Goal: Obtain resource: Download file/media

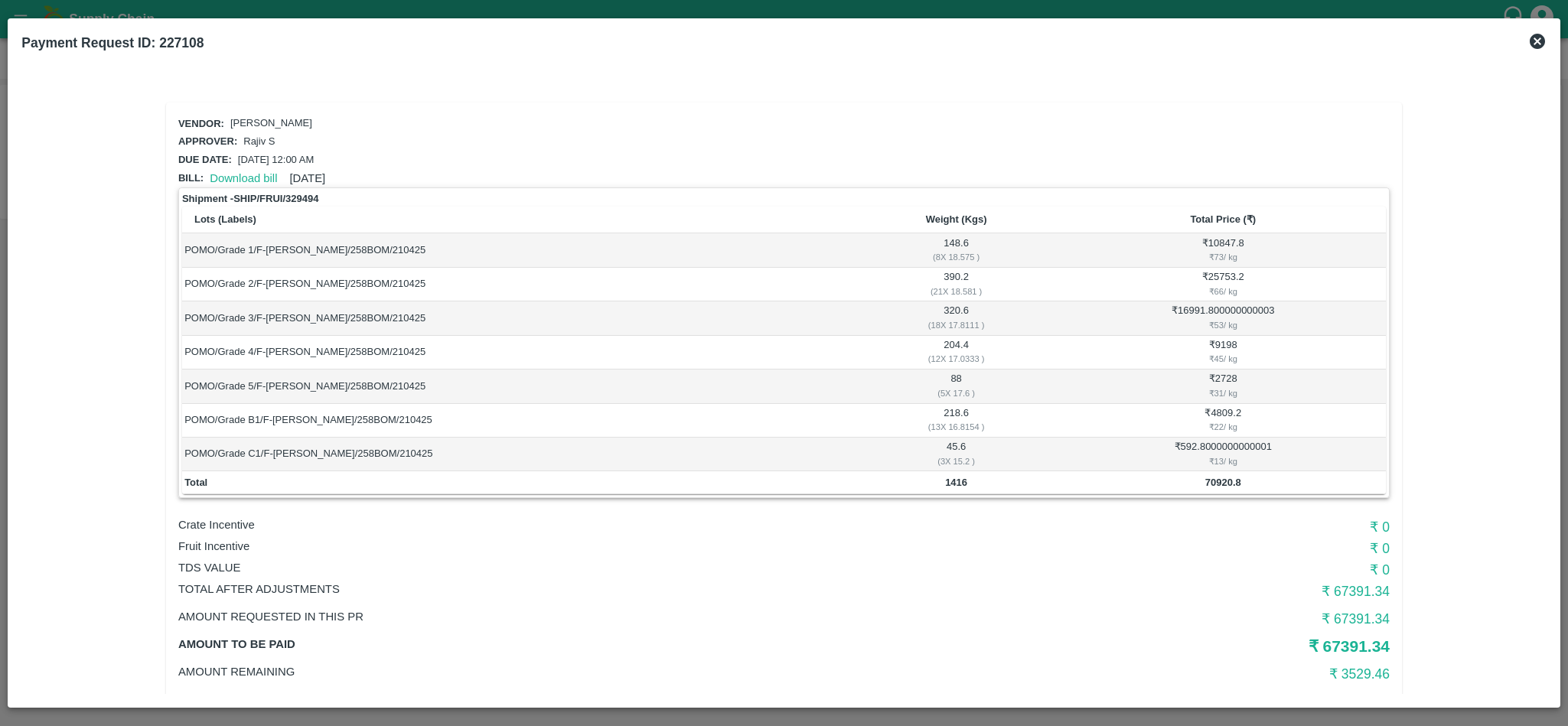
click at [1536, 41] on icon at bounding box center [1537, 41] width 15 height 15
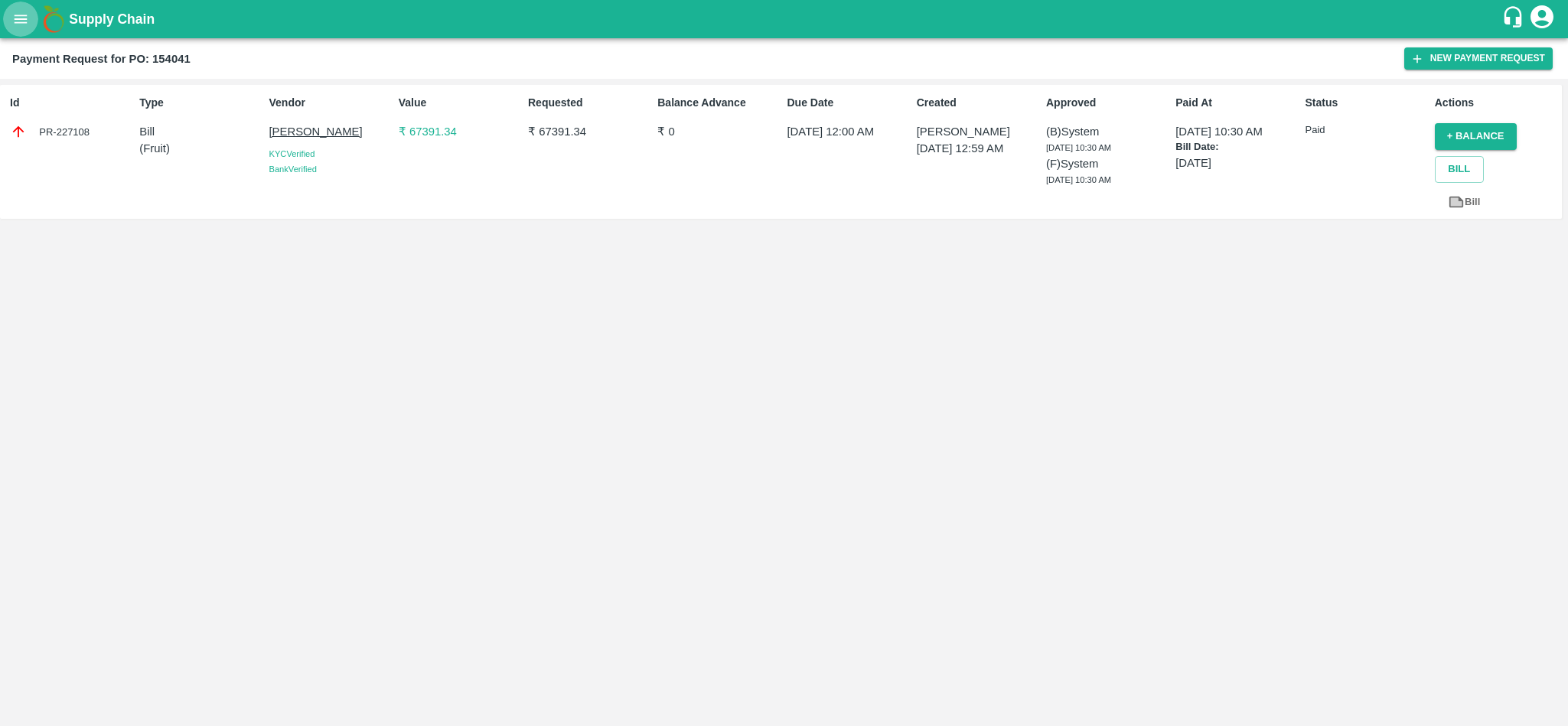
click at [21, 19] on icon "open drawer" at bounding box center [21, 19] width 17 height 17
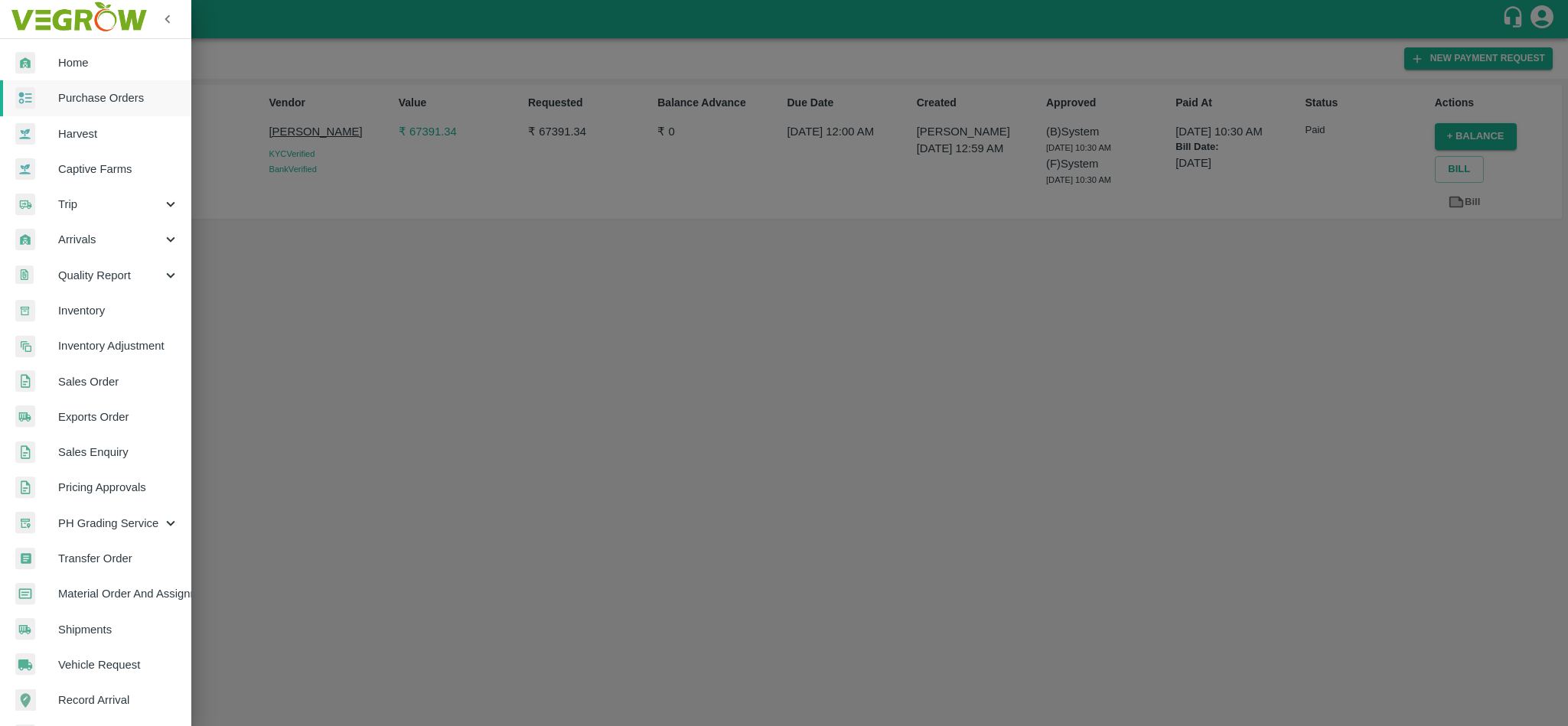
click at [130, 102] on span "Purchase Orders" at bounding box center [118, 97] width 121 height 17
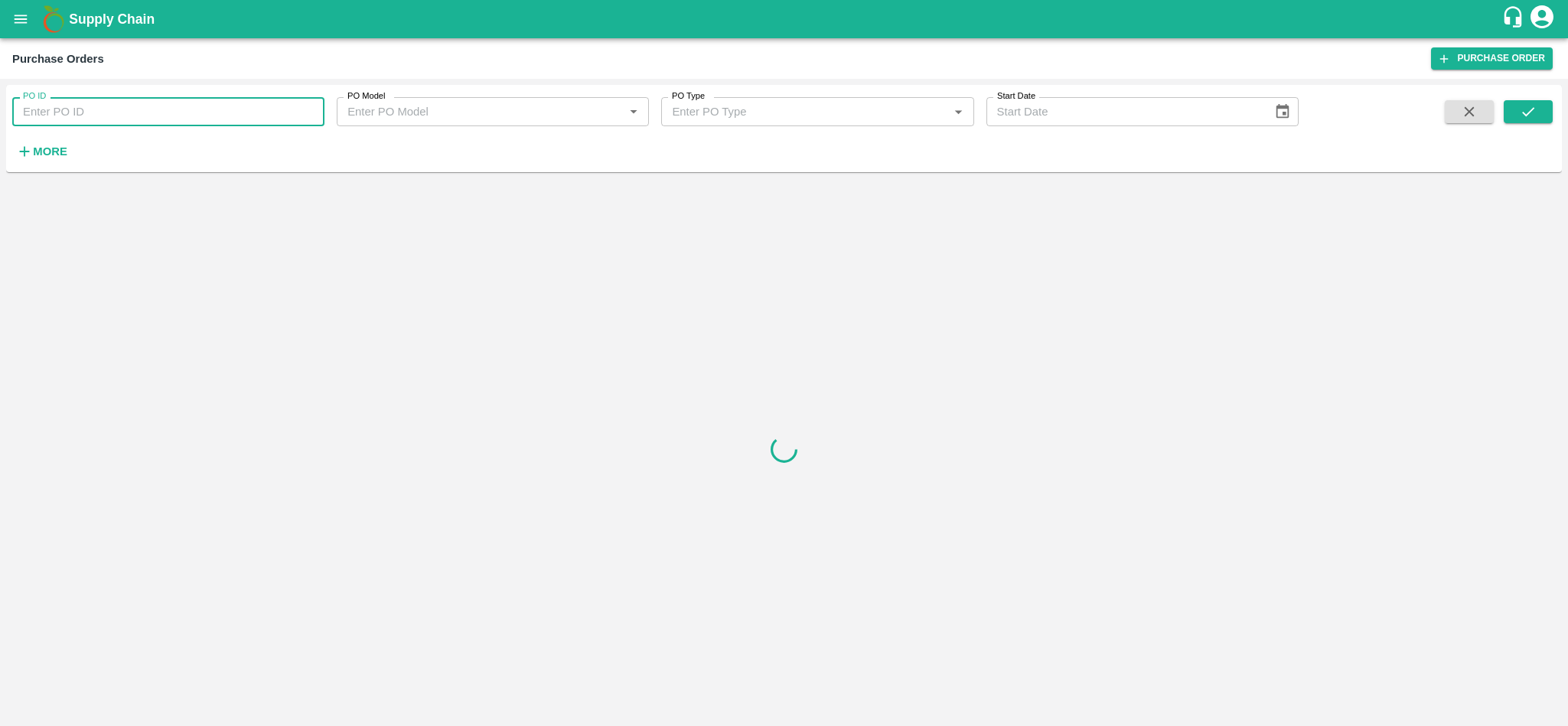
click at [136, 115] on input "PO ID" at bounding box center [168, 112] width 312 height 30
paste input "176672"
click at [1538, 118] on button "submit" at bounding box center [1528, 112] width 49 height 23
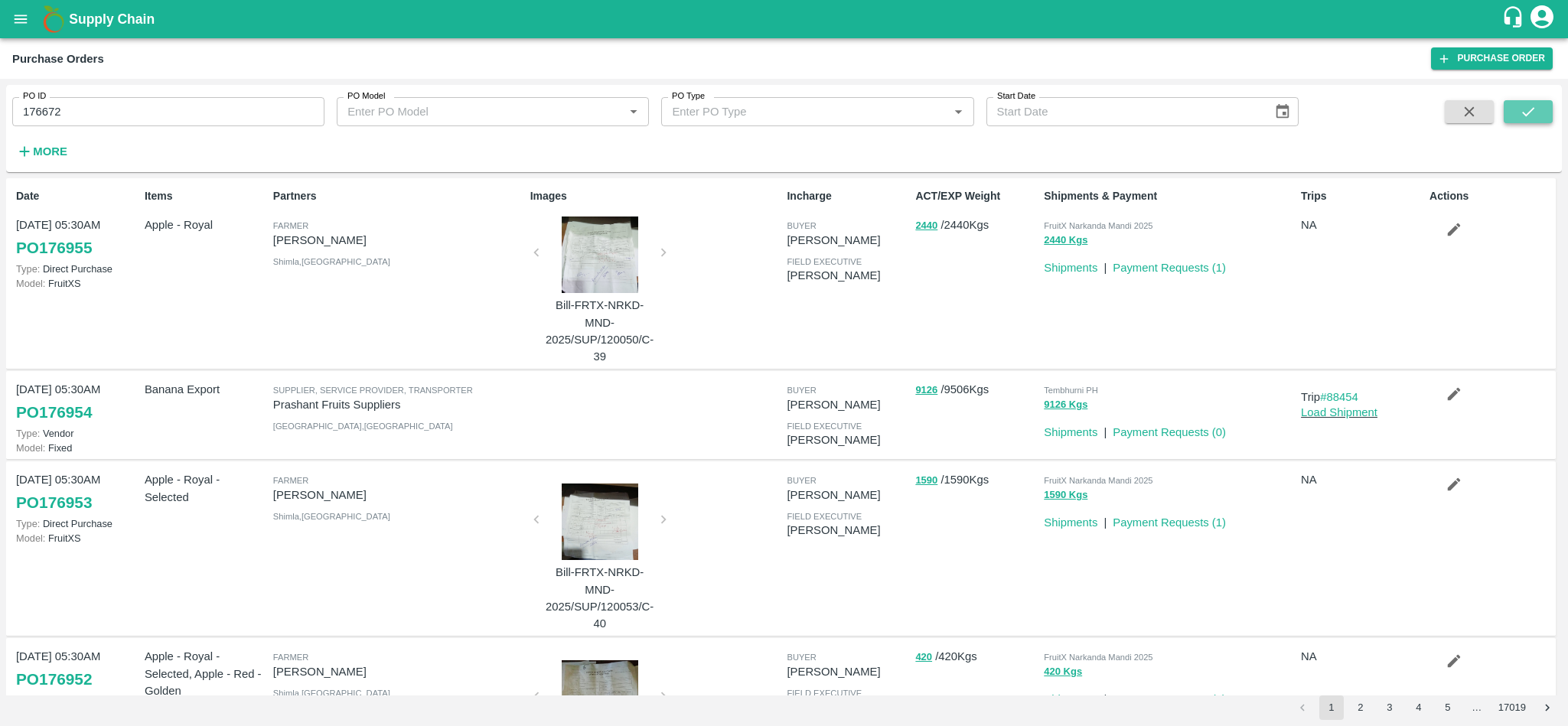
click at [1534, 120] on button "submit" at bounding box center [1528, 112] width 49 height 23
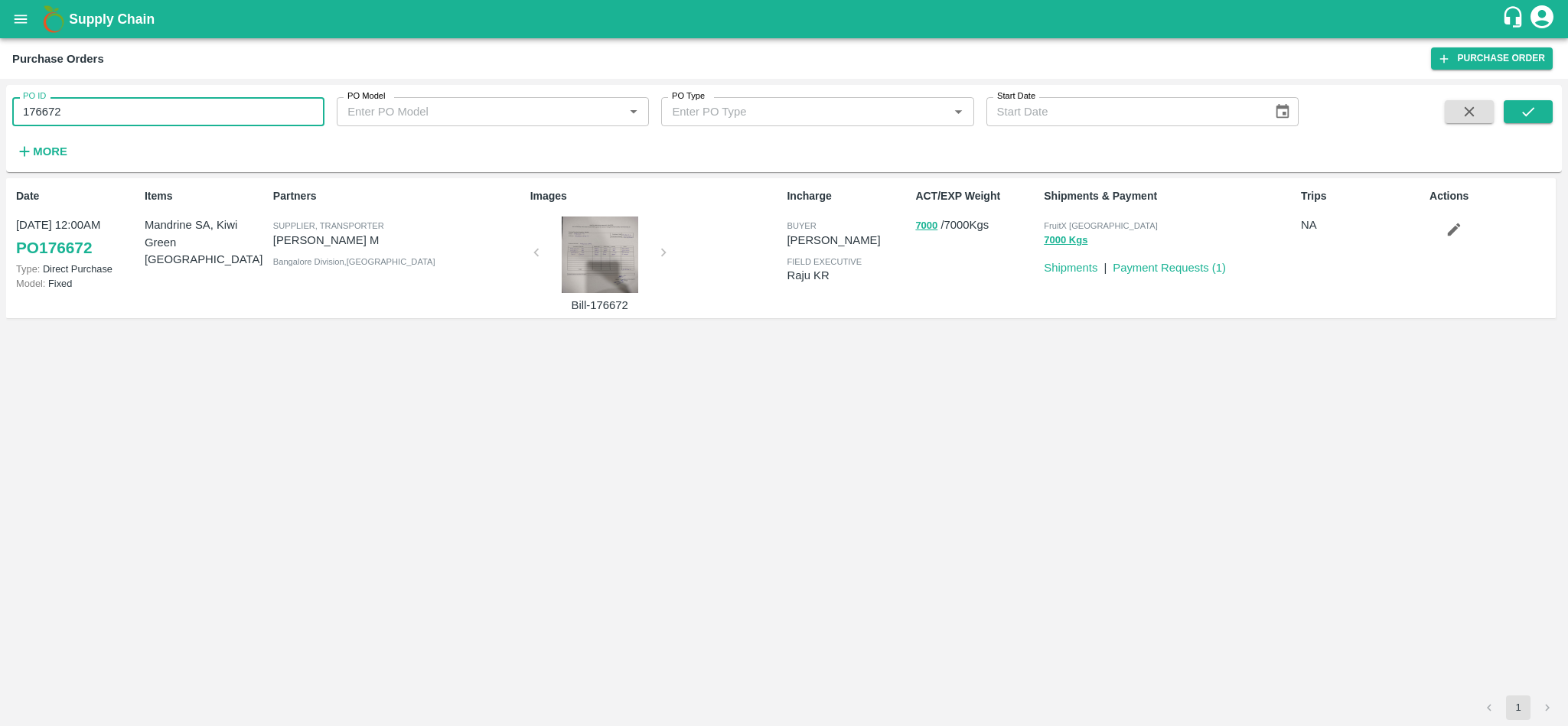
click at [146, 106] on input "176672" at bounding box center [168, 112] width 312 height 30
paste input "text"
type input "176848"
click at [1538, 115] on button "submit" at bounding box center [1528, 112] width 49 height 23
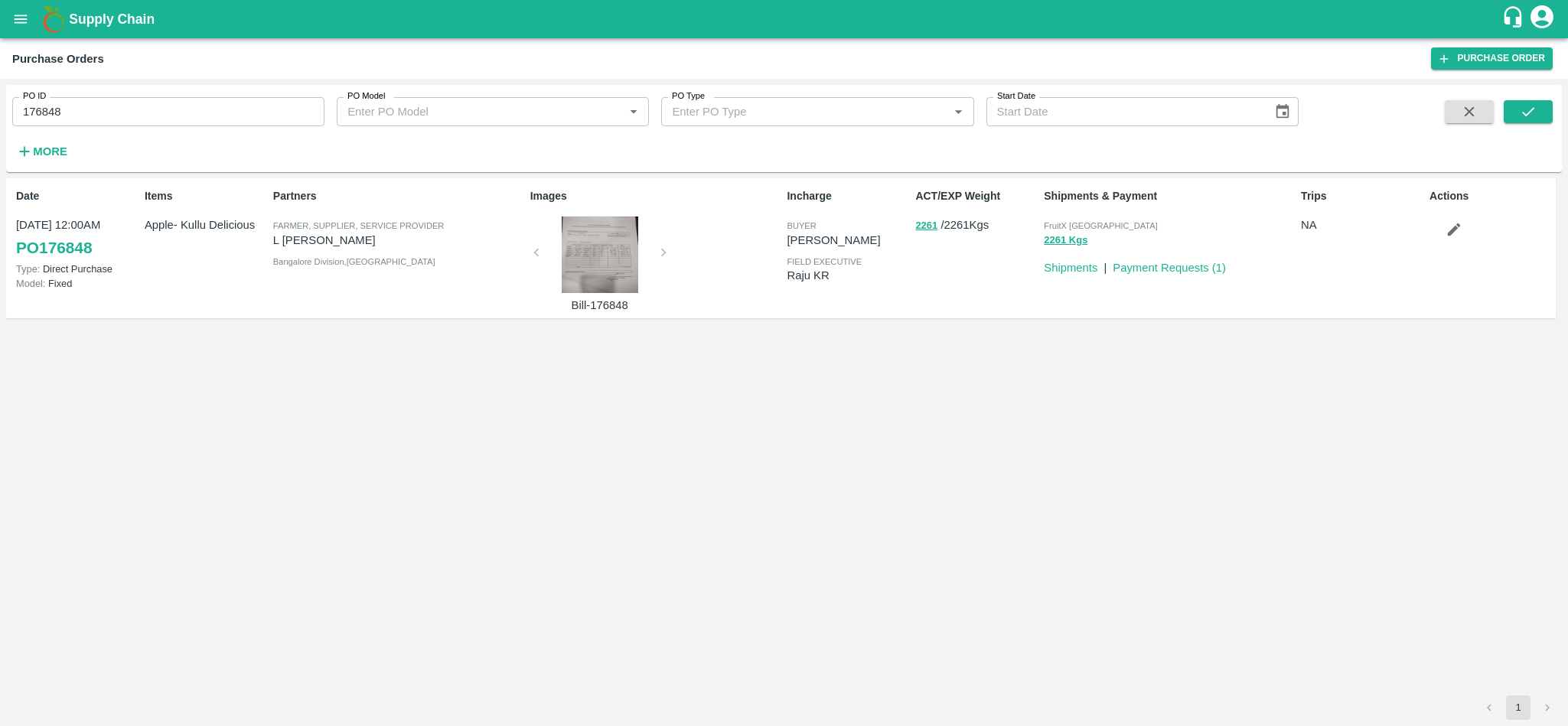
click at [175, 109] on input "176848" at bounding box center [168, 112] width 312 height 30
paste input "text"
click at [1531, 110] on icon "submit" at bounding box center [1528, 112] width 13 height 9
click at [221, 108] on input "176810" at bounding box center [168, 112] width 312 height 30
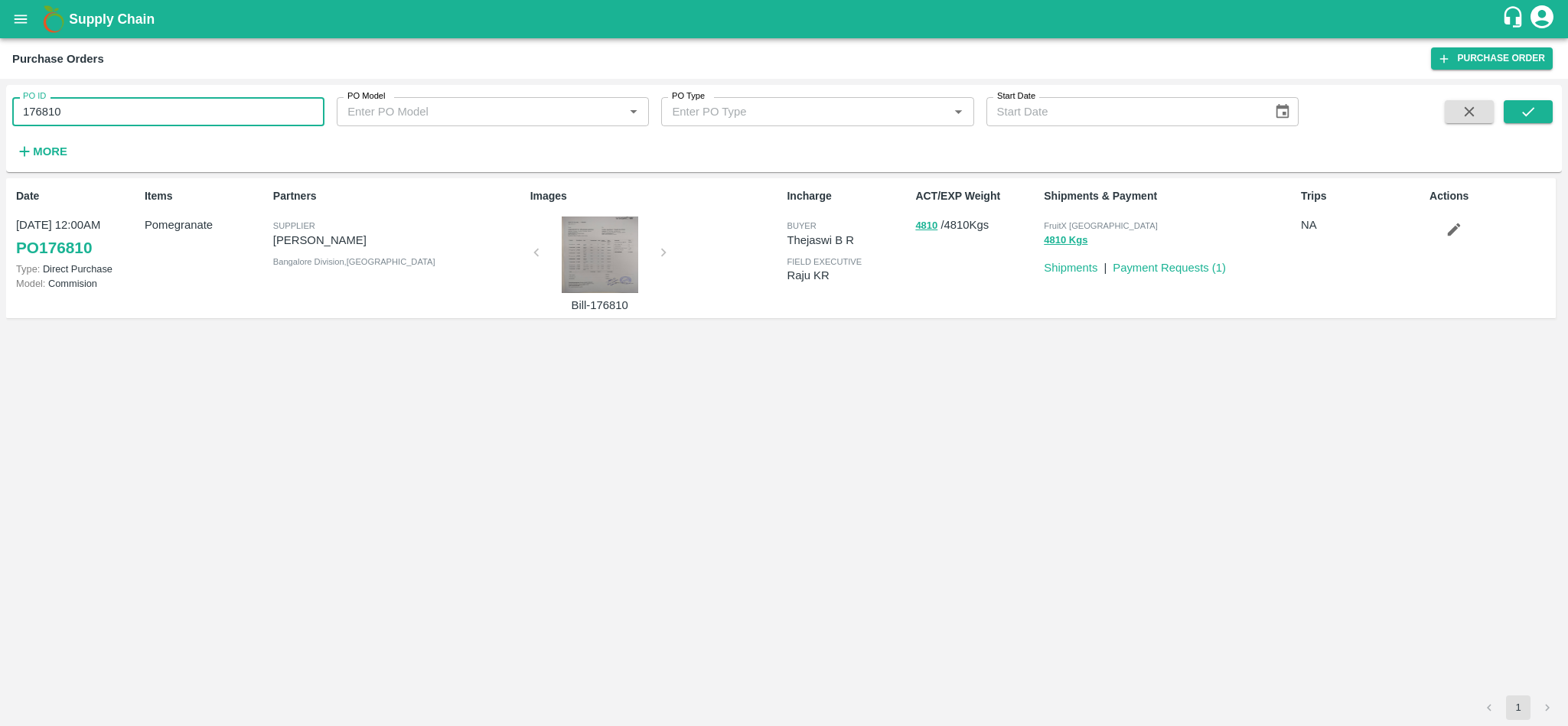
click at [221, 108] on input "176810" at bounding box center [168, 112] width 312 height 30
click at [1531, 110] on icon "submit" at bounding box center [1528, 112] width 13 height 9
click at [151, 120] on input "176810" at bounding box center [168, 112] width 312 height 30
click at [194, 106] on input "176810" at bounding box center [168, 112] width 312 height 30
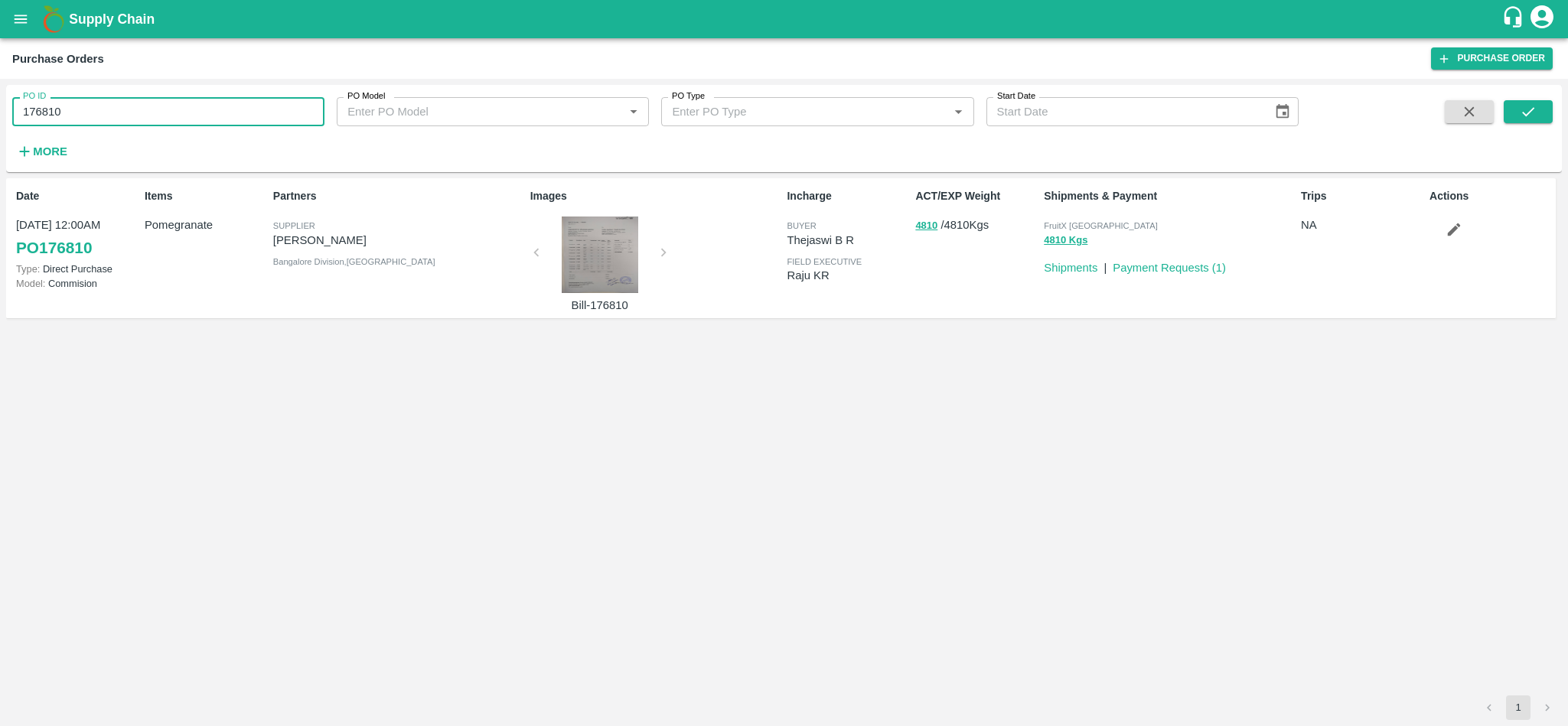
click at [194, 106] on input "176810" at bounding box center [168, 112] width 312 height 30
paste input "text"
type input "176848"
click at [1533, 115] on icon "submit" at bounding box center [1528, 112] width 17 height 17
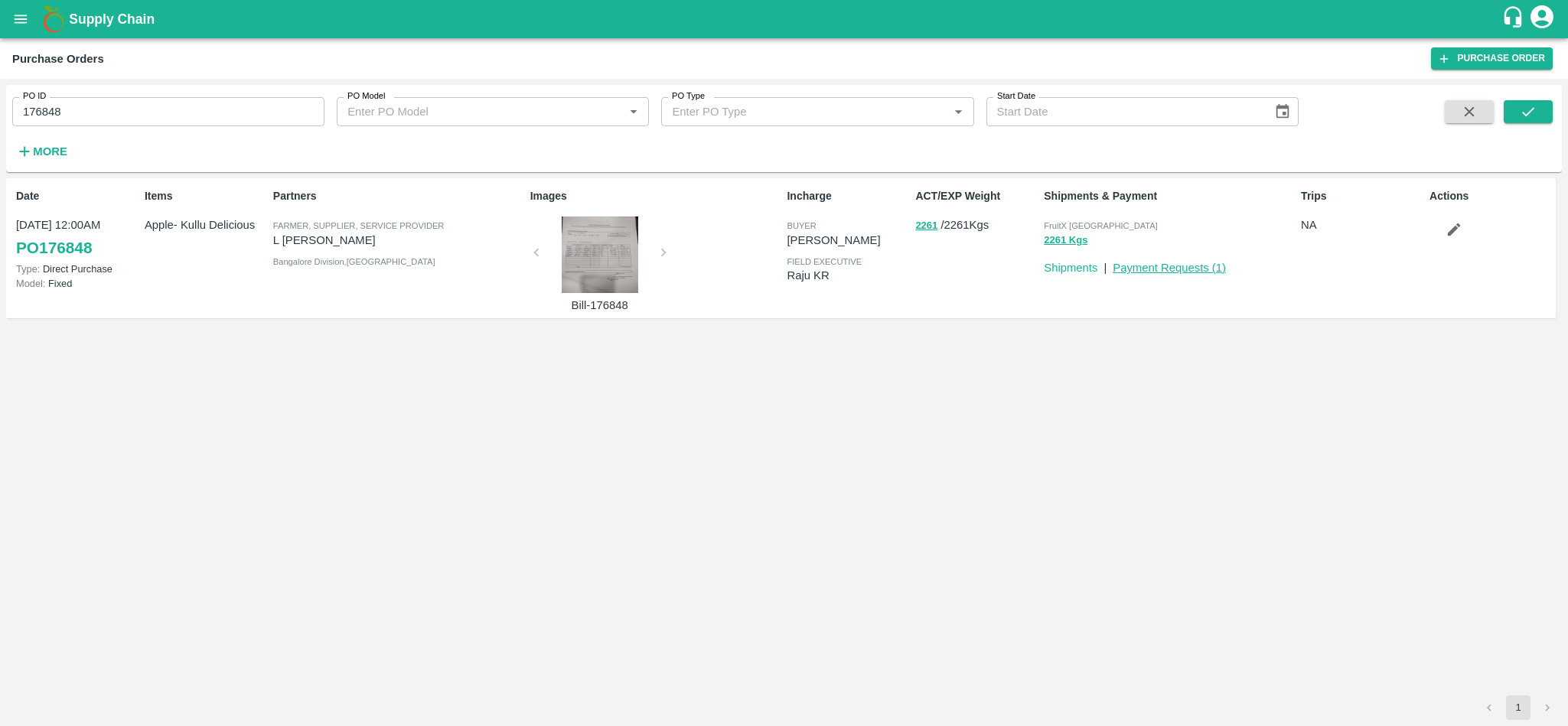
click at [1137, 267] on link "Payment Requests ( 1 )" at bounding box center [1168, 268] width 114 height 13
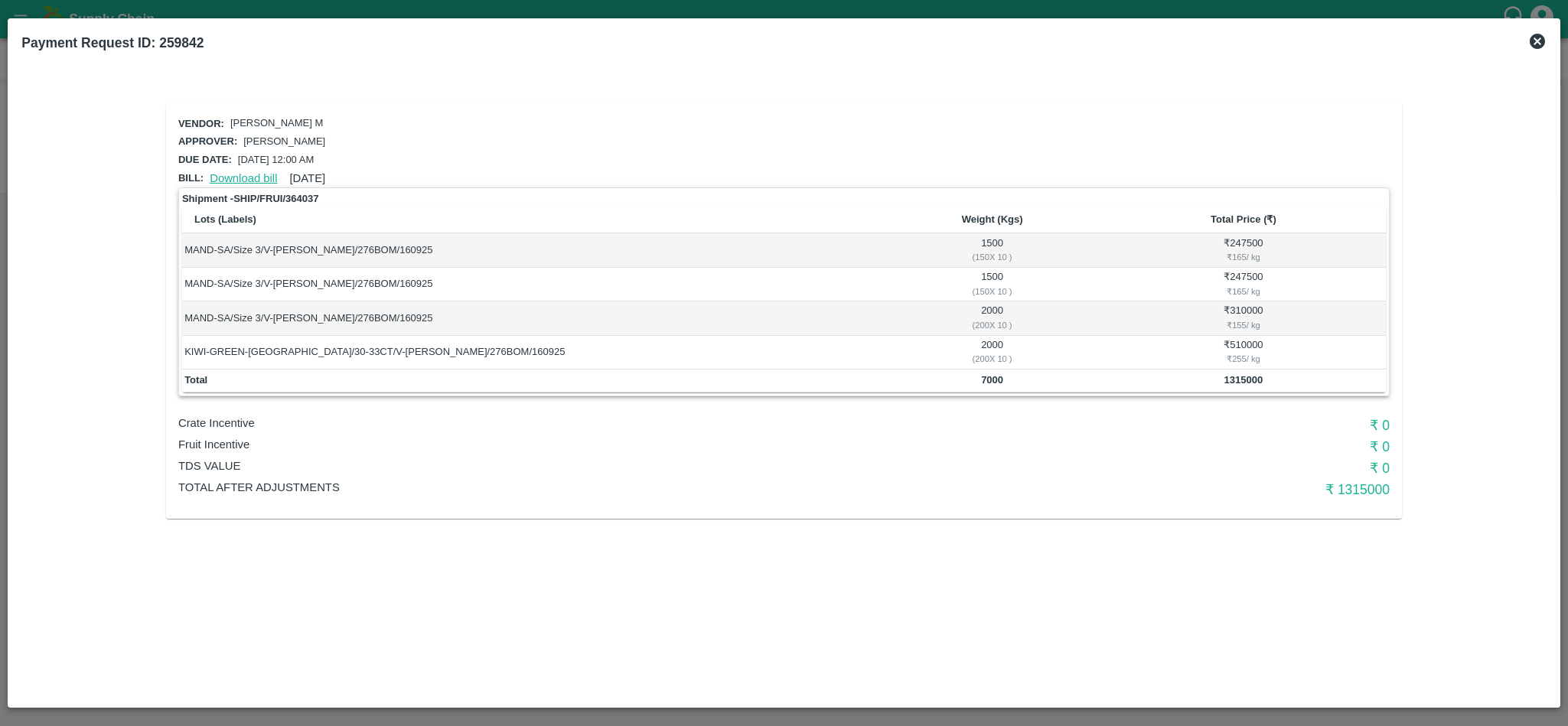
click at [228, 173] on link "Download bill" at bounding box center [242, 179] width 67 height 13
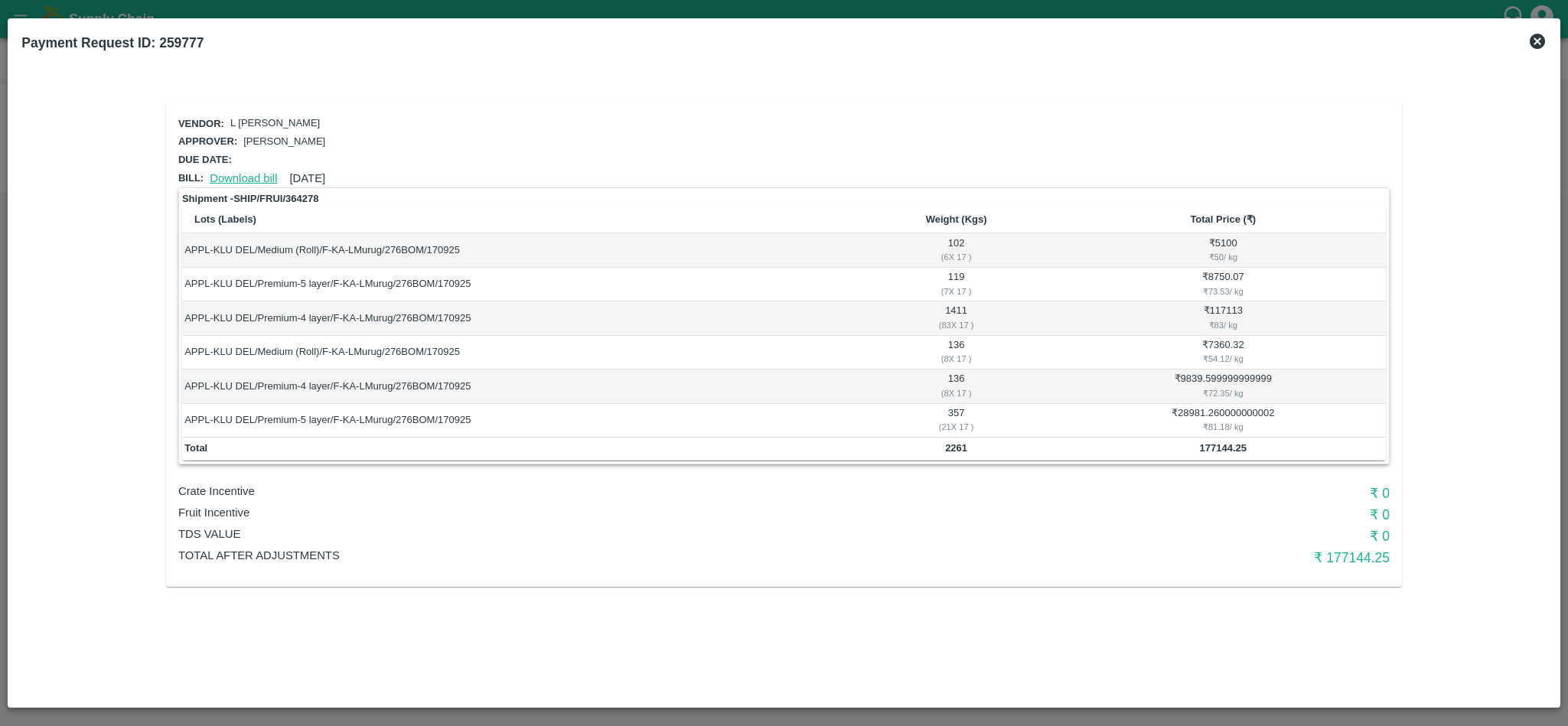
click at [251, 173] on link "Download bill" at bounding box center [242, 179] width 67 height 13
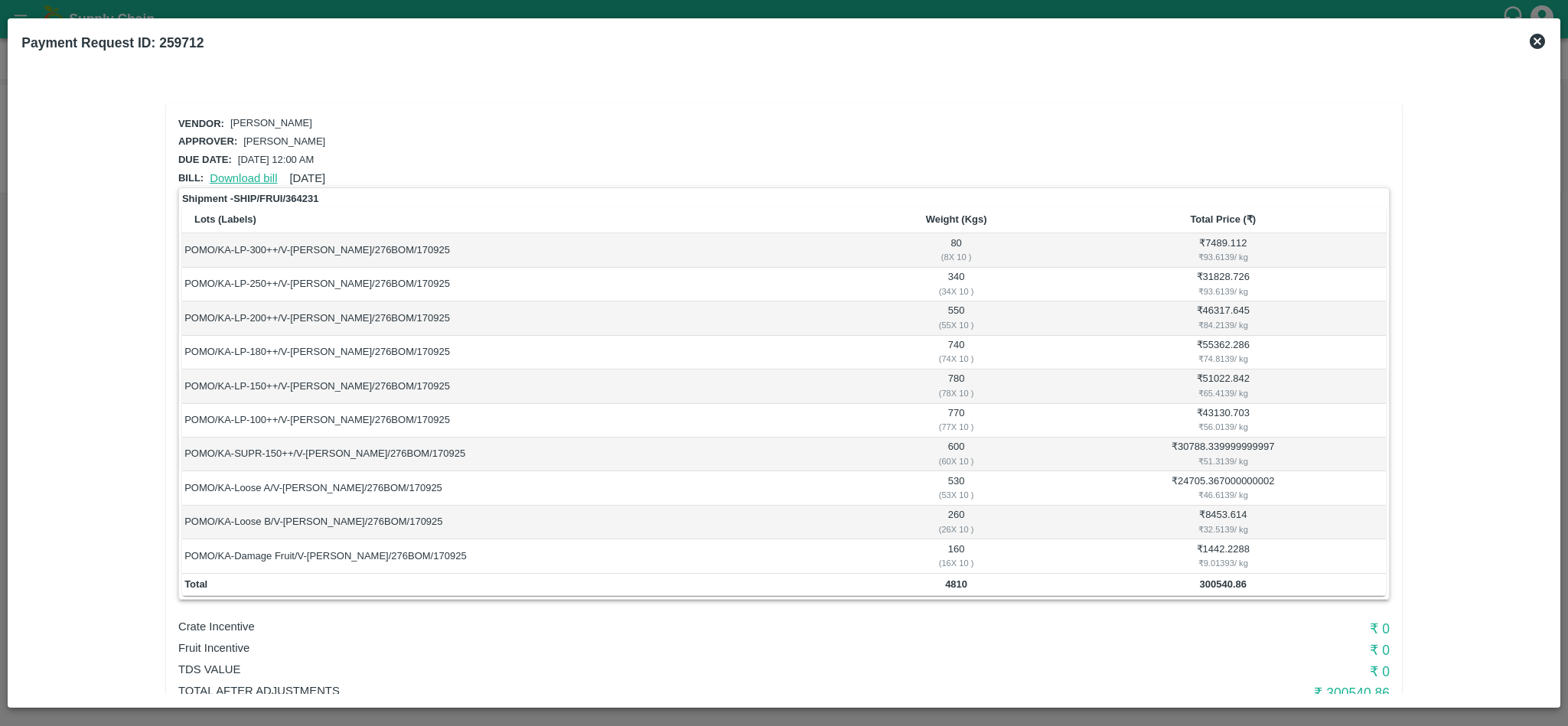
click at [241, 174] on link "Download bill" at bounding box center [242, 179] width 67 height 13
